Goal: Task Accomplishment & Management: Complete application form

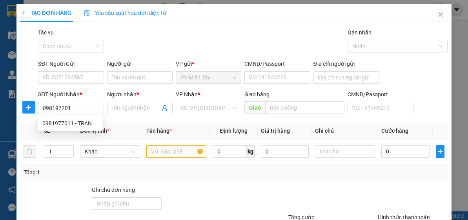
type input "0981977011"
click at [86, 124] on div "0981977011 - TRAN" at bounding box center [69, 123] width 55 height 9
type input "0909352171 hoa"
type input "TRAN"
type input "[PERSON_NAME]"
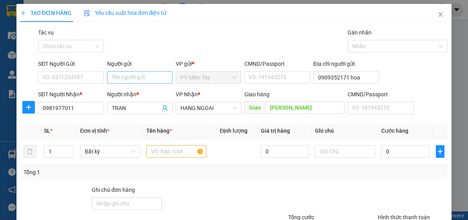
type input "0981977011"
click at [155, 77] on input "Người gửi" at bounding box center [140, 77] width 66 height 13
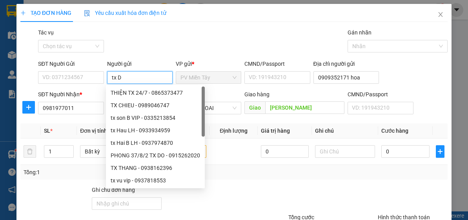
type input "tx Du"
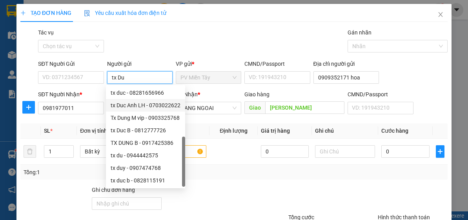
scroll to position [25, 0]
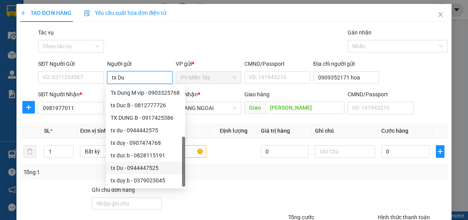
click at [149, 169] on div "tx Du - 0944447525" at bounding box center [146, 168] width 70 height 9
type input "0944447525"
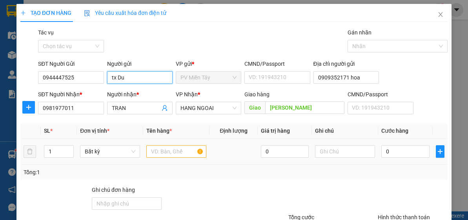
type input "tx Du"
click at [174, 153] on input "text" at bounding box center [176, 152] width 60 height 13
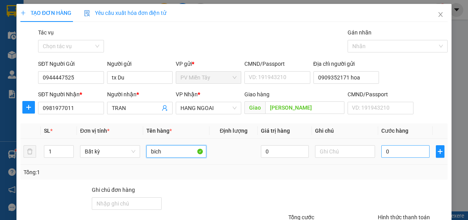
type input "bich"
click at [399, 149] on input "0" at bounding box center [405, 152] width 48 height 13
type input "4"
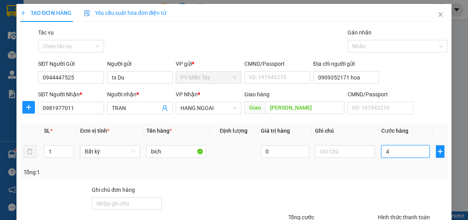
type input "40"
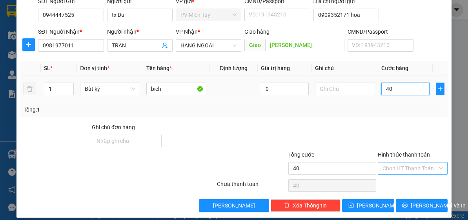
scroll to position [69, 0]
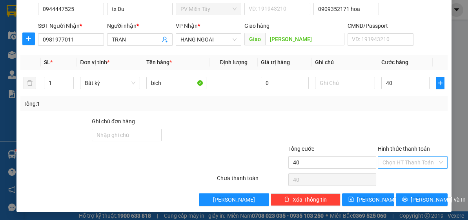
click at [414, 162] on input "Hình thức thanh toán" at bounding box center [410, 163] width 55 height 12
type input "40.000"
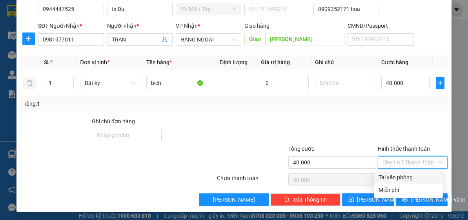
click at [410, 179] on div "Tại văn phòng" at bounding box center [409, 177] width 60 height 9
type input "0"
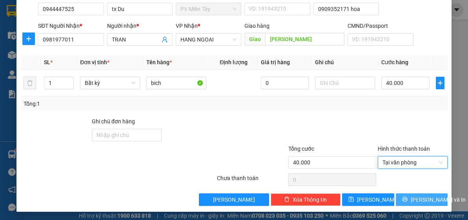
click at [419, 199] on span "[PERSON_NAME] và In" at bounding box center [438, 200] width 55 height 9
